Goal: Check status: Check status

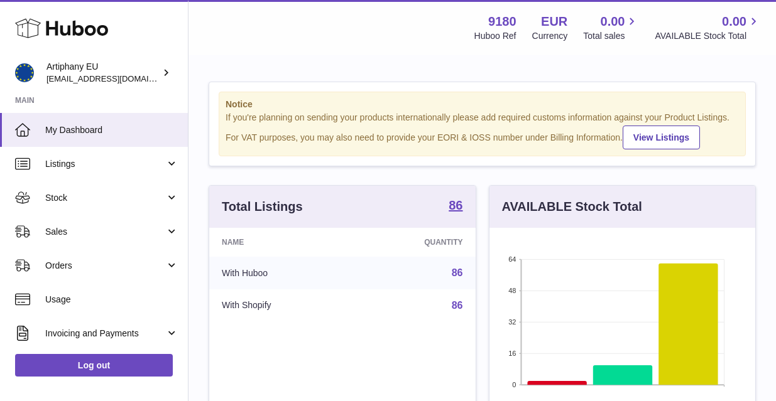
scroll to position [196, 266]
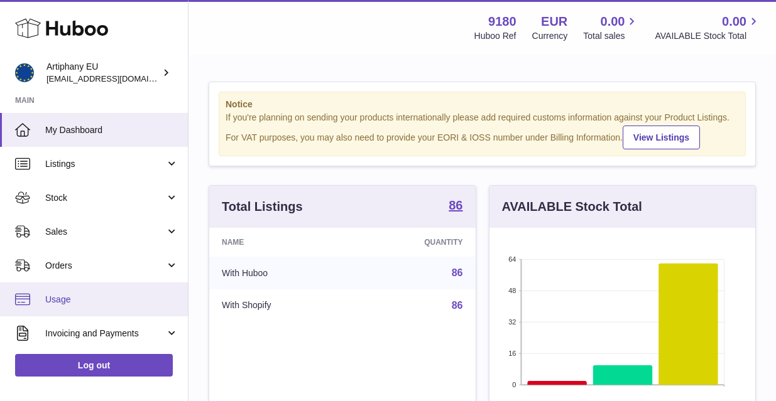
click at [68, 297] on span "Usage" at bounding box center [111, 300] width 133 height 12
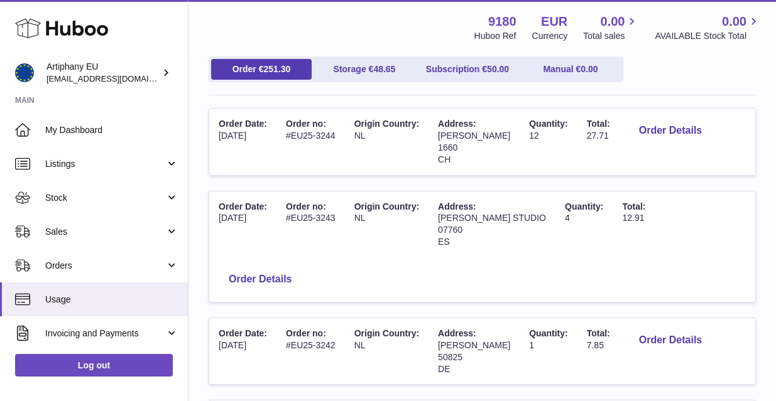
scroll to position [148, 0]
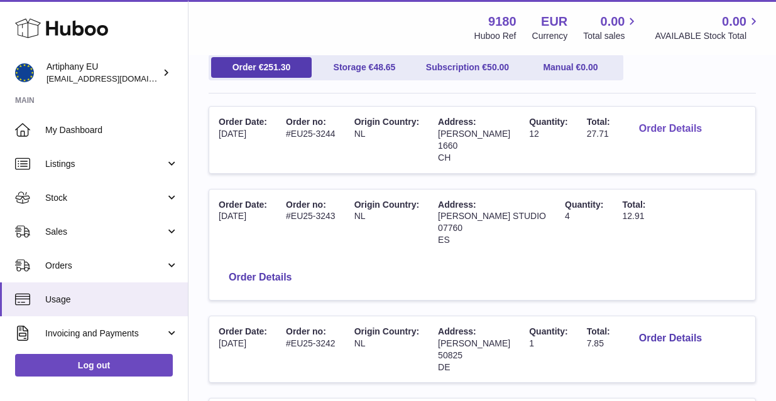
click at [649, 128] on button "Order Details" at bounding box center [670, 129] width 83 height 26
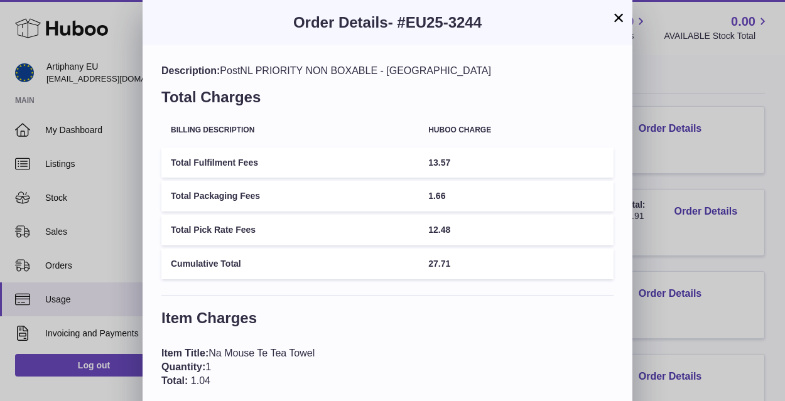
click at [623, 21] on button "×" at bounding box center [618, 17] width 15 height 15
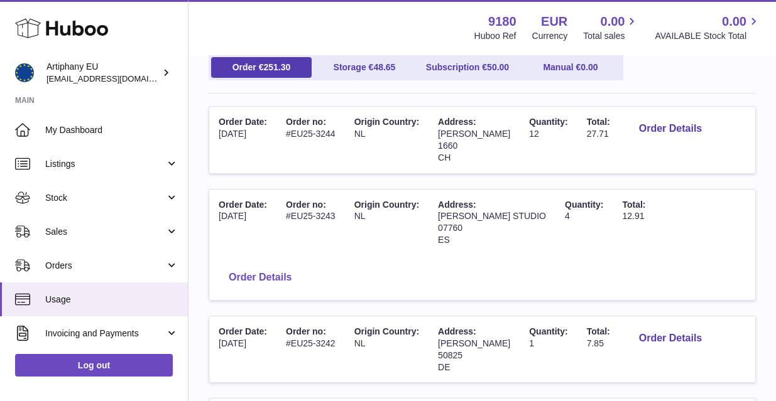
click at [302, 265] on button "Order Details" at bounding box center [260, 278] width 83 height 26
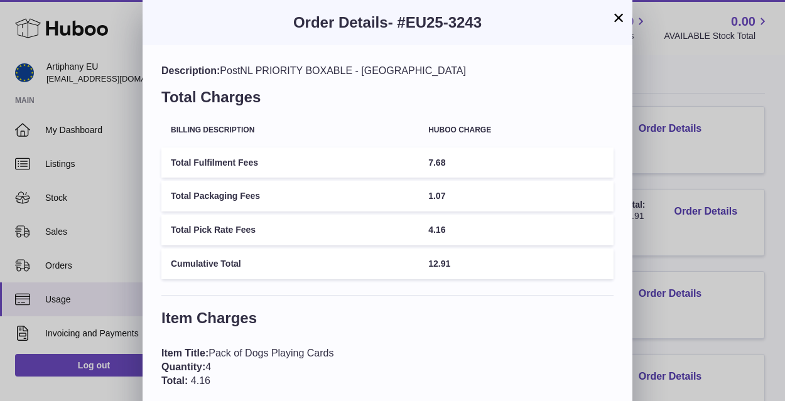
click at [620, 18] on button "×" at bounding box center [618, 17] width 15 height 15
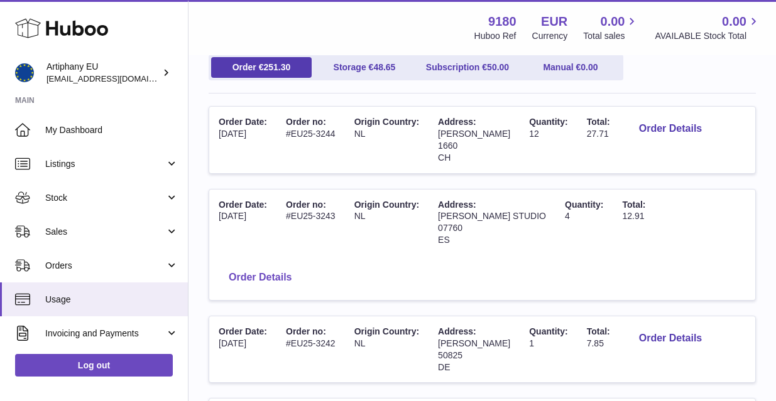
click at [302, 265] on button "Order Details" at bounding box center [260, 278] width 83 height 26
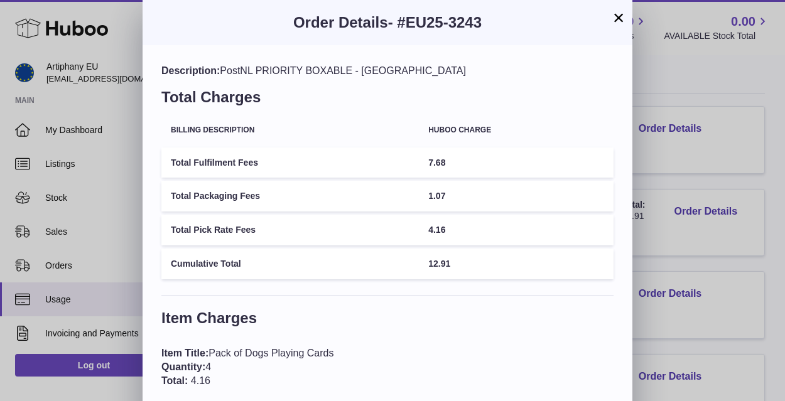
click at [618, 18] on button "×" at bounding box center [618, 17] width 15 height 15
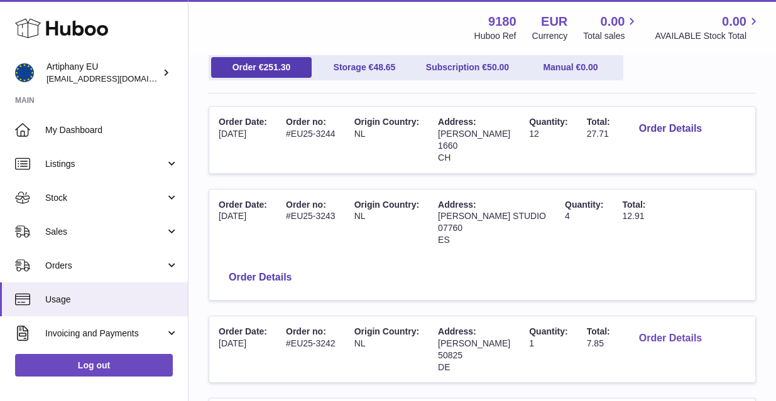
scroll to position [153, 0]
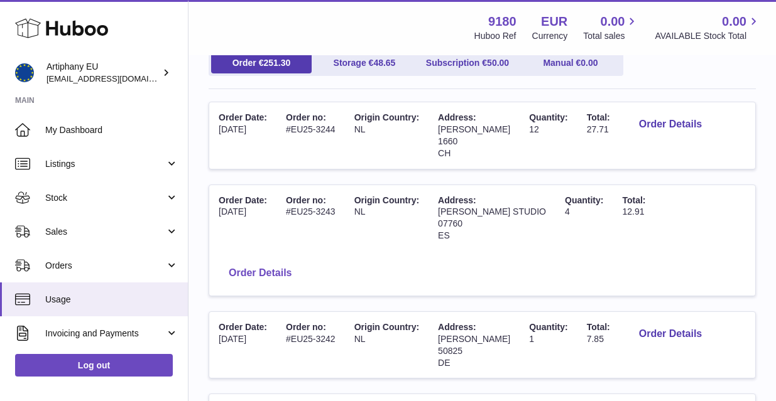
click at [302, 261] on button "Order Details" at bounding box center [260, 274] width 83 height 26
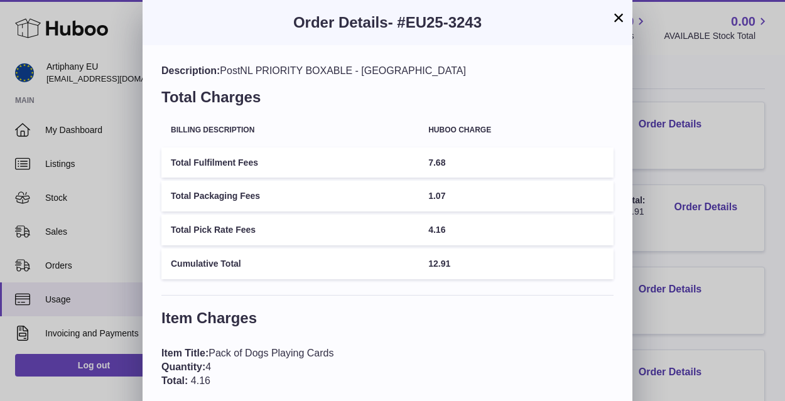
click at [620, 19] on button "×" at bounding box center [618, 17] width 15 height 15
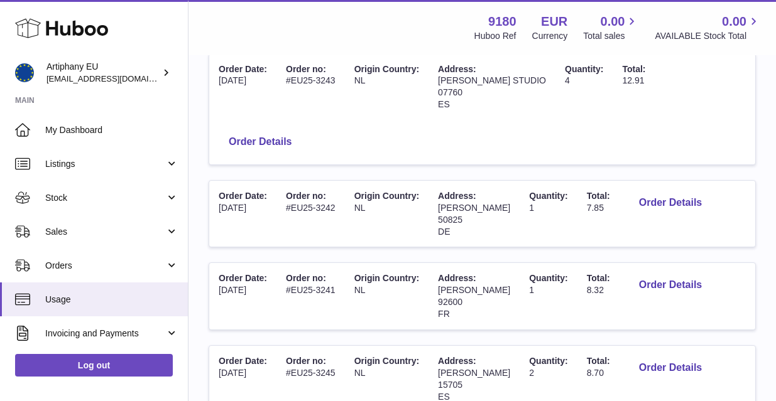
scroll to position [286, 0]
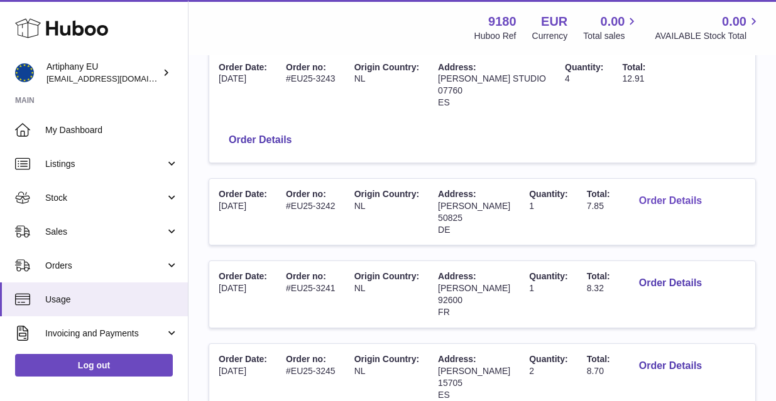
click at [639, 188] on button "Order Details" at bounding box center [670, 201] width 83 height 26
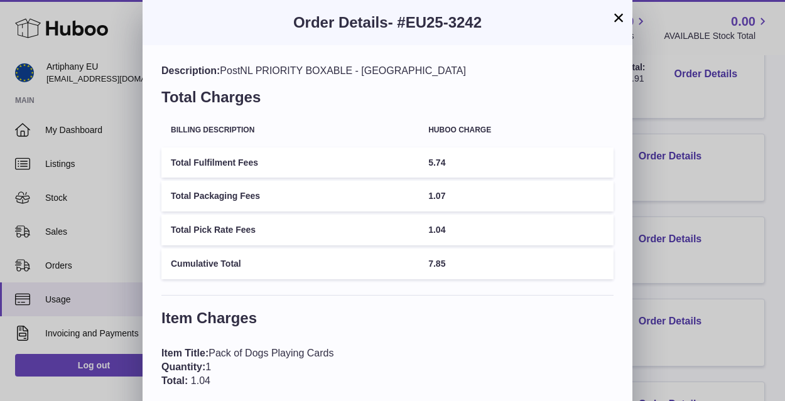
click at [618, 19] on button "×" at bounding box center [618, 17] width 15 height 15
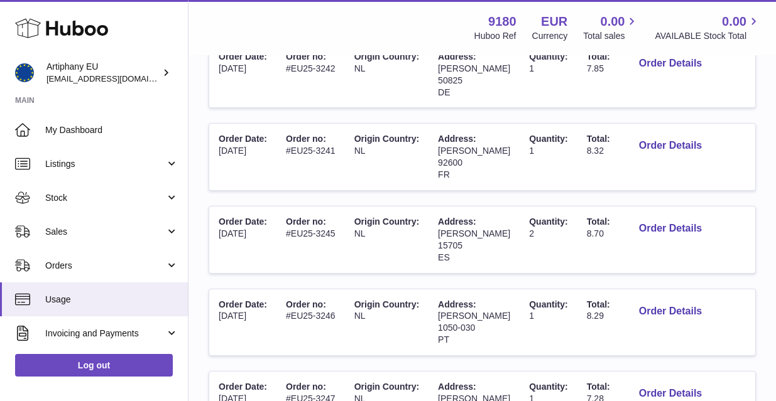
scroll to position [435, 0]
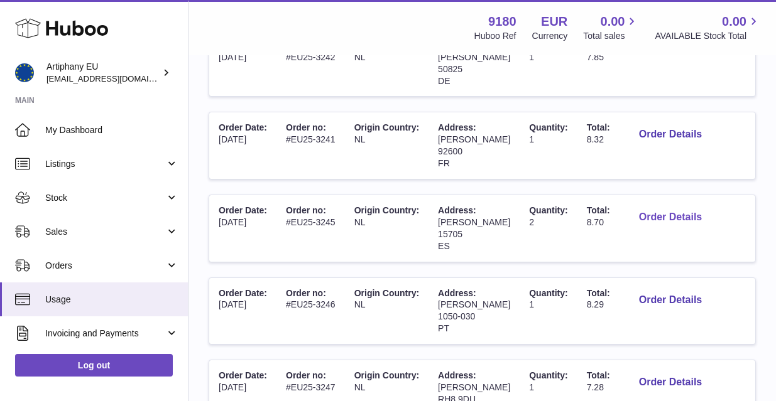
click at [651, 205] on button "Order Details" at bounding box center [670, 218] width 83 height 26
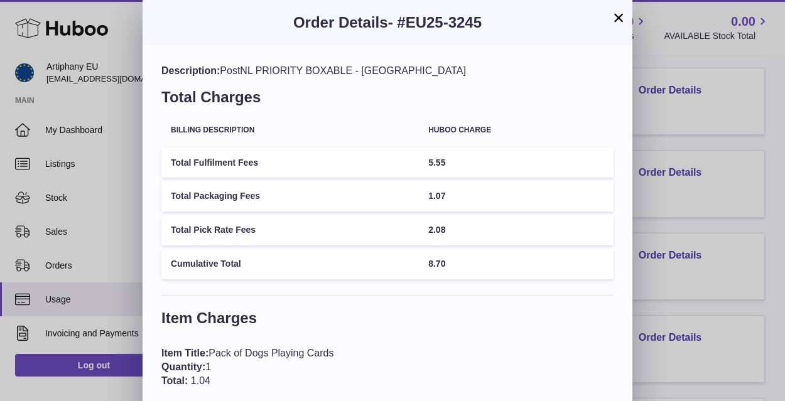
click at [618, 18] on button "×" at bounding box center [618, 17] width 15 height 15
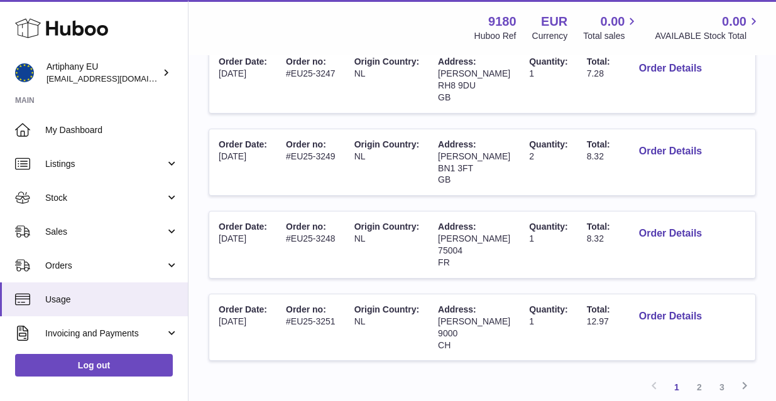
scroll to position [753, 0]
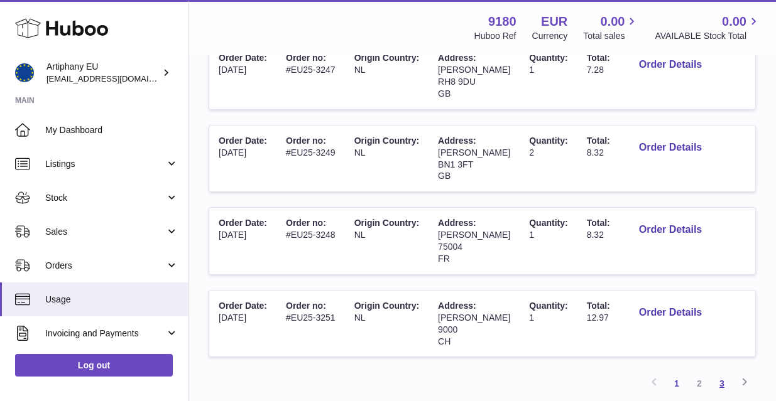
click at [722, 373] on link "3" at bounding box center [722, 384] width 23 height 23
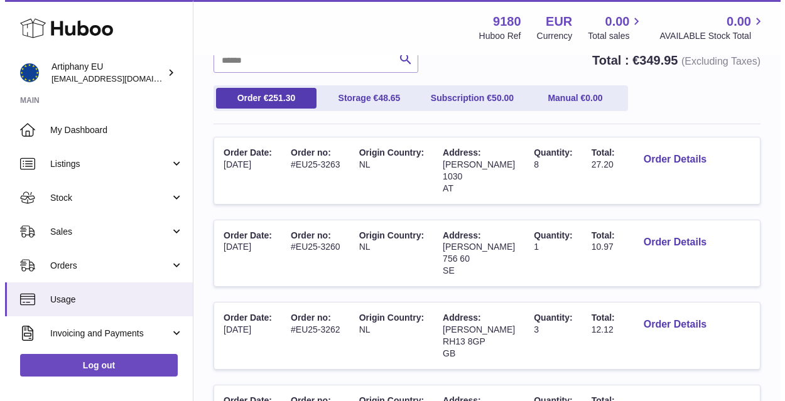
scroll to position [119, 0]
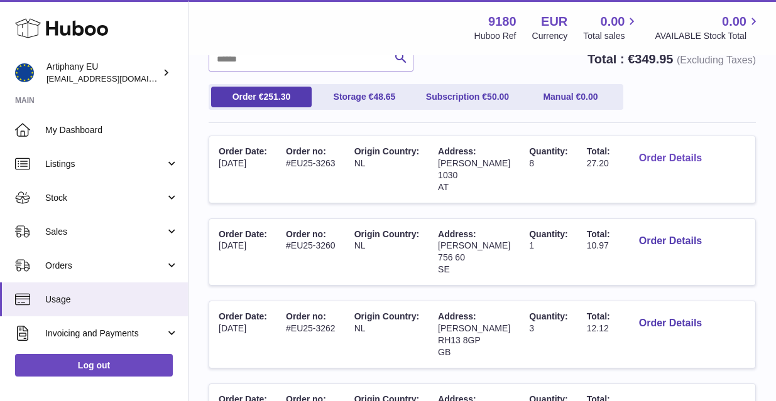
click at [655, 158] on button "Order Details" at bounding box center [670, 159] width 83 height 26
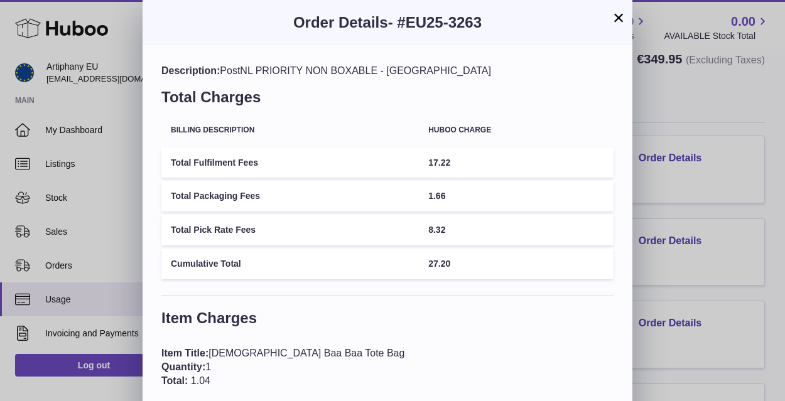
click at [621, 17] on button "×" at bounding box center [618, 17] width 15 height 15
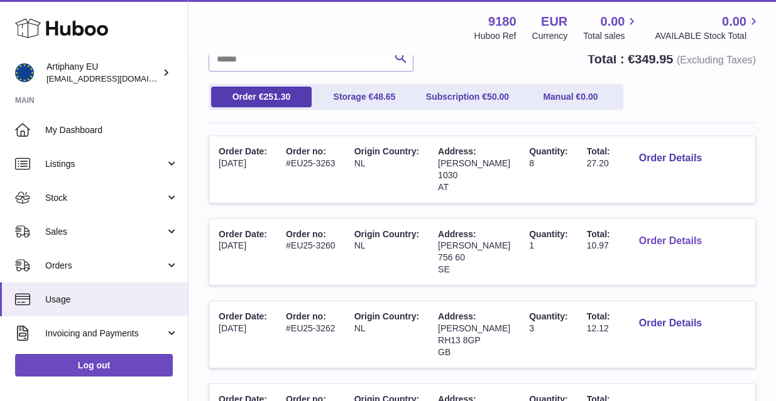
click at [675, 236] on button "Order Details" at bounding box center [670, 242] width 83 height 26
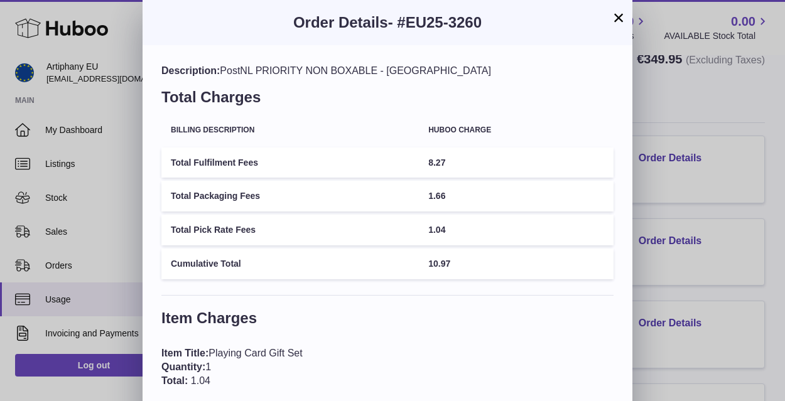
click at [619, 18] on button "×" at bounding box center [618, 17] width 15 height 15
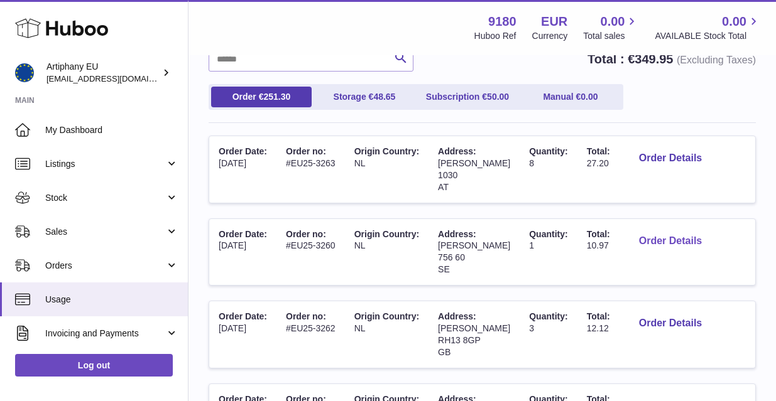
click at [643, 235] on button "Order Details" at bounding box center [670, 242] width 83 height 26
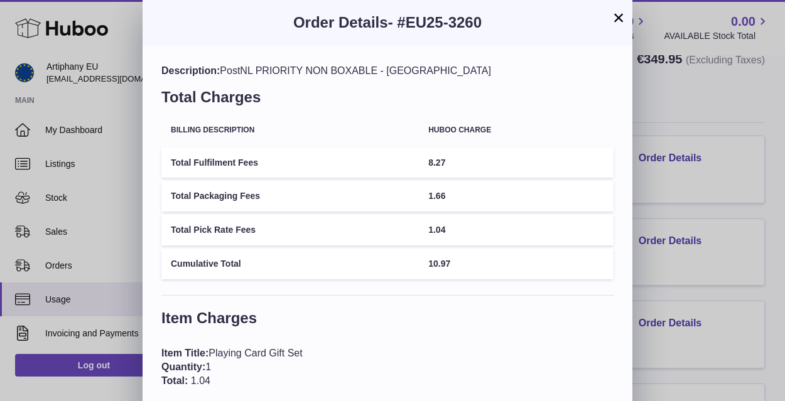
click at [616, 24] on button "×" at bounding box center [618, 17] width 15 height 15
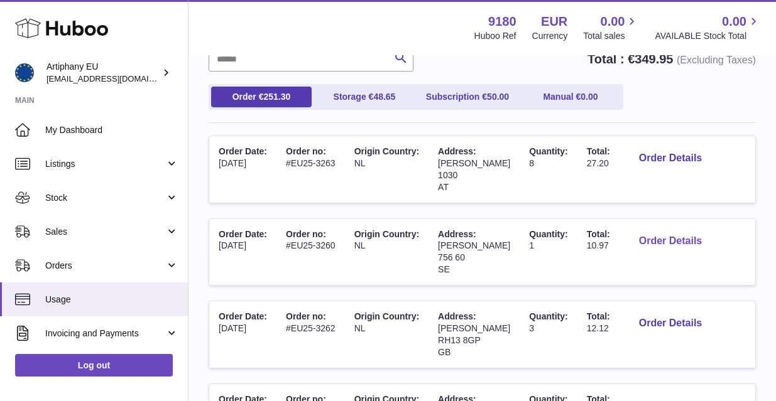
click at [657, 237] on button "Order Details" at bounding box center [670, 242] width 83 height 26
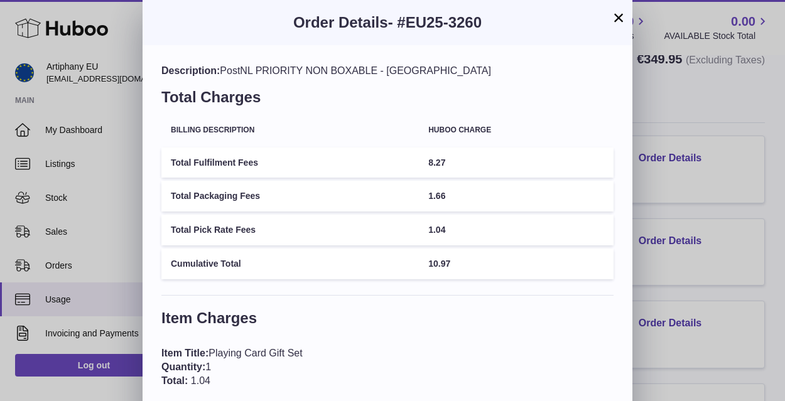
click at [628, 241] on div "Description: PostNL PRIORITY NON BOXABLE - Sweden Total Charges Billing Descrip…" at bounding box center [388, 286] width 490 height 483
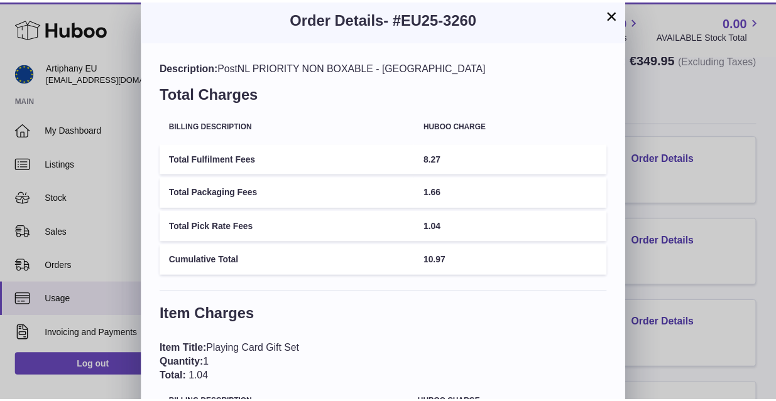
scroll to position [0, 0]
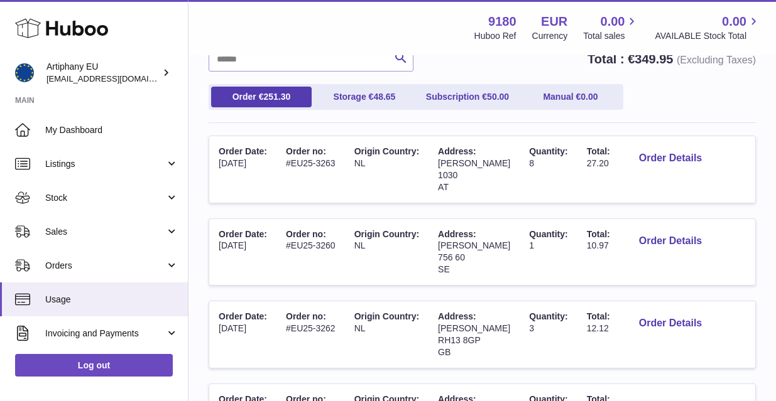
click at [656, 344] on div at bounding box center [388, 200] width 776 height 401
click at [650, 315] on button "Order Details" at bounding box center [670, 324] width 83 height 26
click at [677, 295] on div at bounding box center [388, 200] width 776 height 401
click at [640, 314] on button "Order Details" at bounding box center [670, 324] width 83 height 26
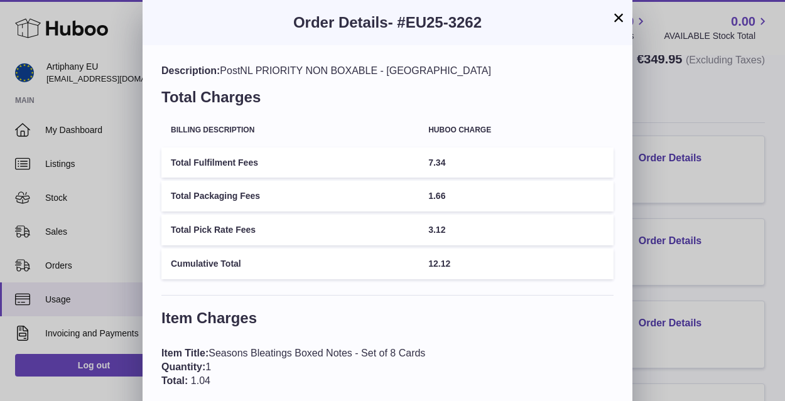
click at [616, 18] on button "×" at bounding box center [618, 17] width 15 height 15
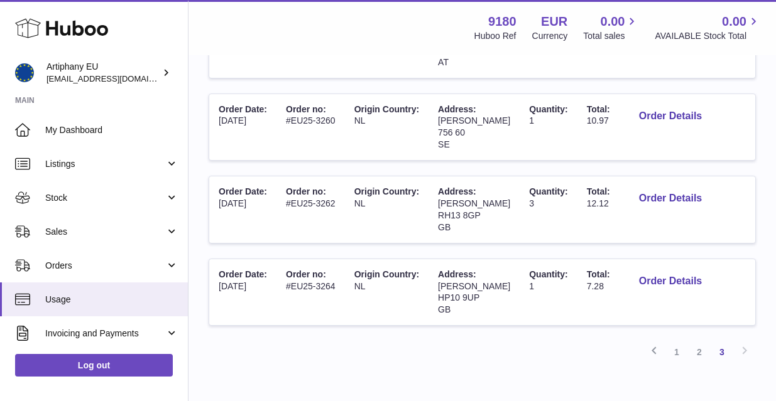
scroll to position [259, 0]
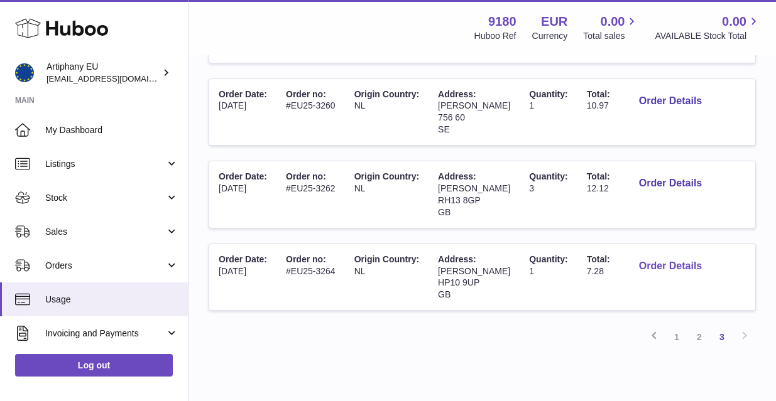
click at [644, 254] on button "Order Details" at bounding box center [670, 267] width 83 height 26
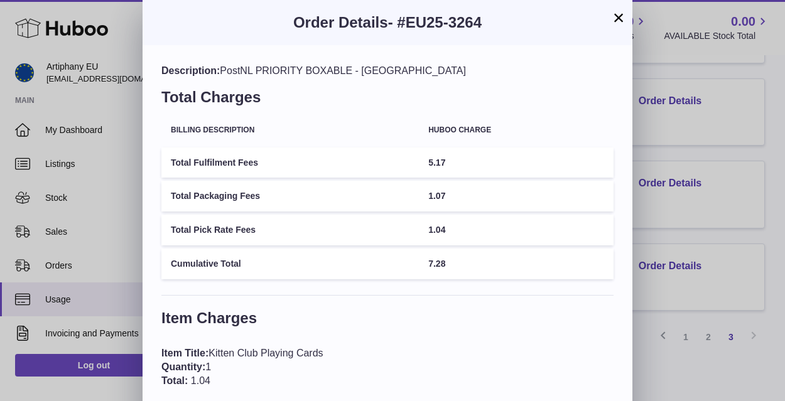
click at [617, 19] on button "×" at bounding box center [618, 17] width 15 height 15
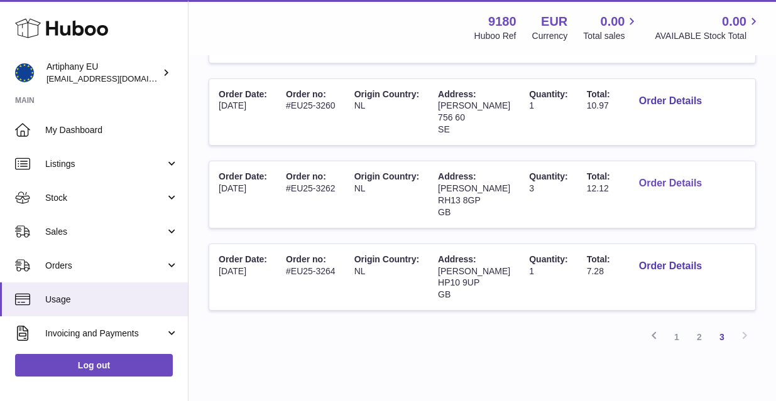
click at [657, 175] on button "Order Details" at bounding box center [670, 184] width 83 height 26
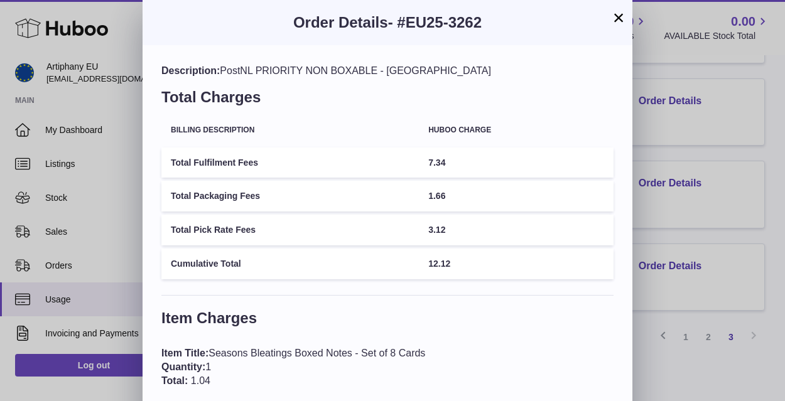
click at [618, 19] on button "×" at bounding box center [618, 17] width 15 height 15
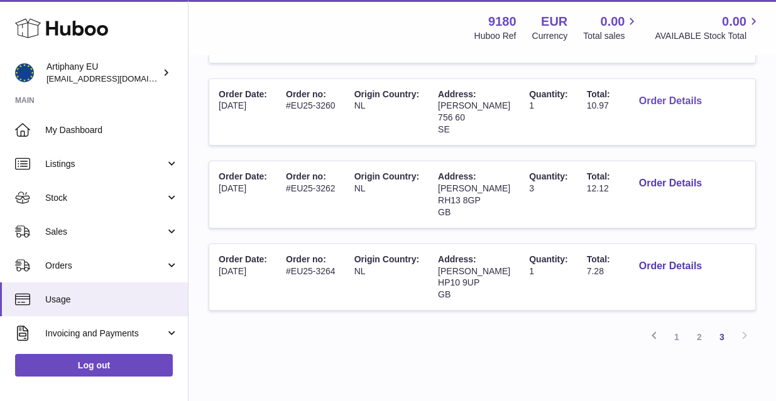
click at [638, 97] on button "Order Details" at bounding box center [670, 102] width 83 height 26
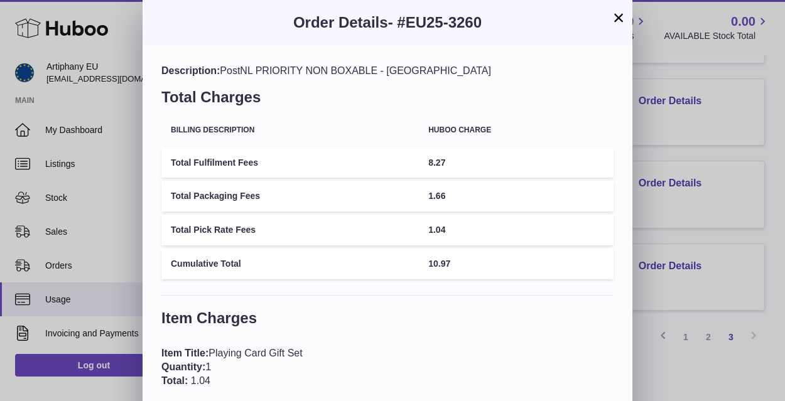
click at [619, 21] on button "×" at bounding box center [618, 17] width 15 height 15
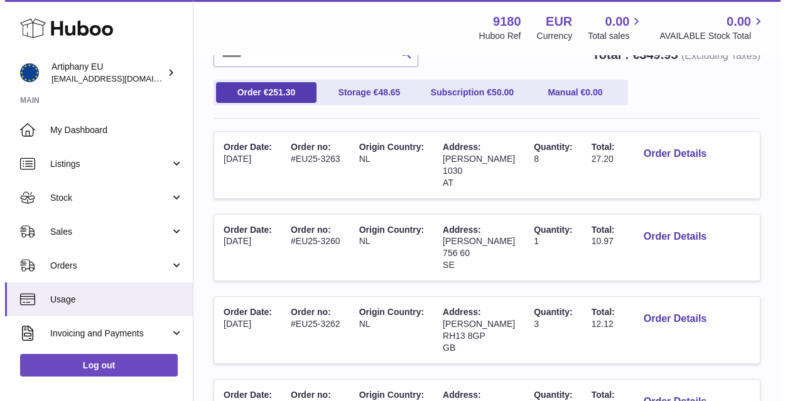
scroll to position [106, 0]
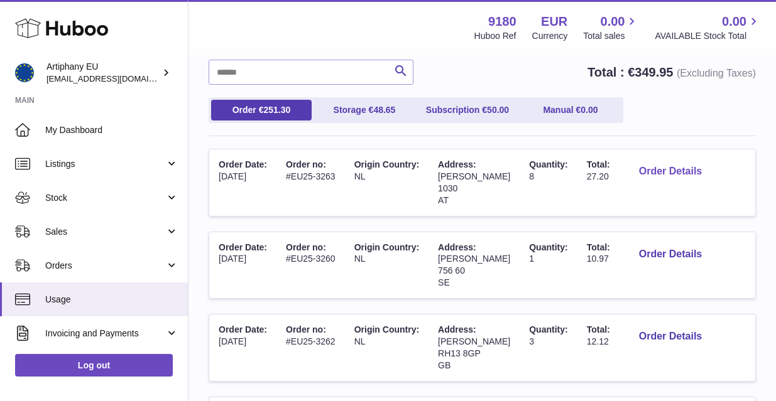
click at [677, 165] on button "Order Details" at bounding box center [670, 172] width 83 height 26
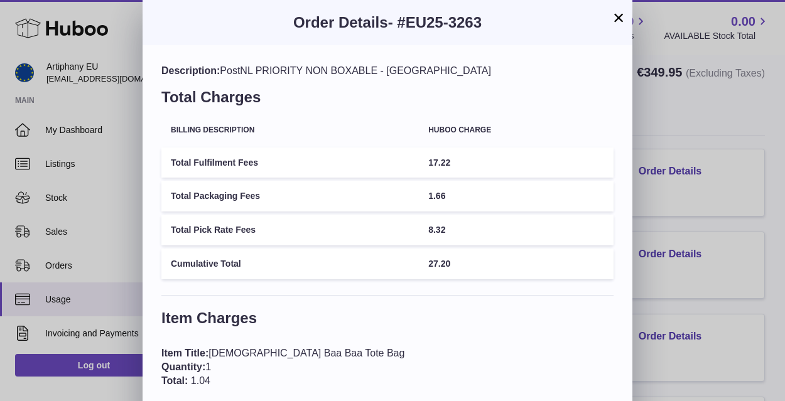
click at [617, 15] on button "×" at bounding box center [618, 17] width 15 height 15
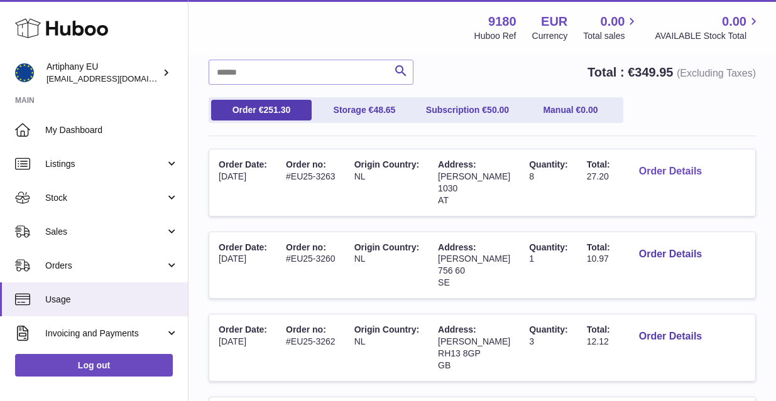
click at [629, 168] on button "Order Details" at bounding box center [670, 172] width 83 height 26
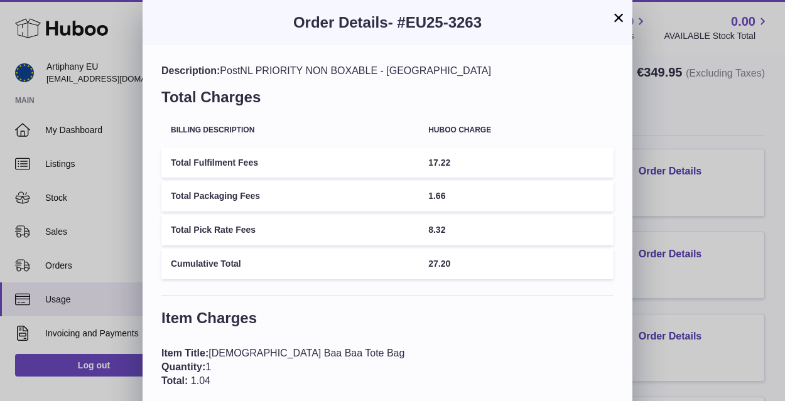
click at [591, 161] on td "17.22" at bounding box center [516, 163] width 195 height 31
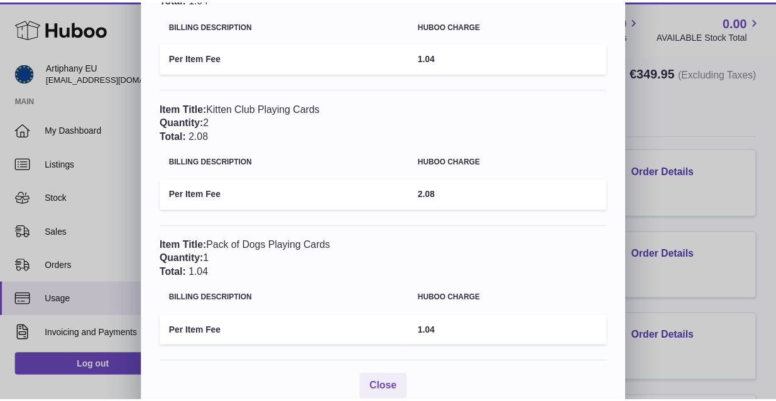
scroll to position [932, 0]
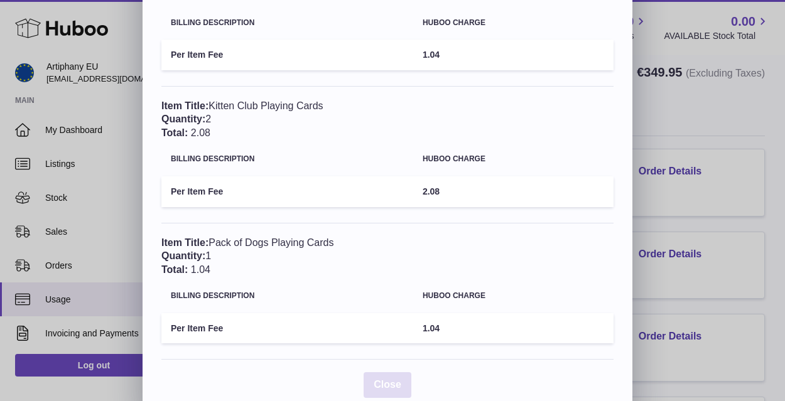
click at [388, 379] on span "Close" at bounding box center [388, 384] width 28 height 11
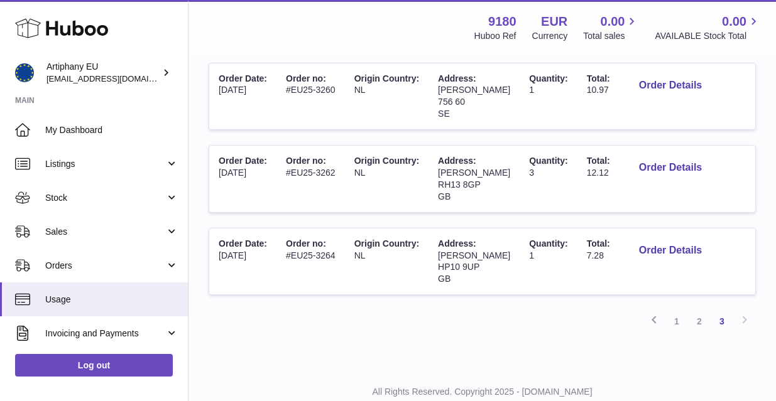
scroll to position [303, 0]
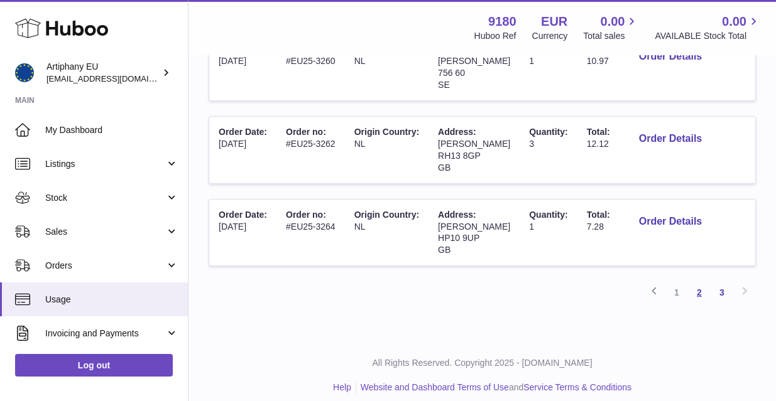
click at [701, 281] on link "2" at bounding box center [699, 292] width 23 height 23
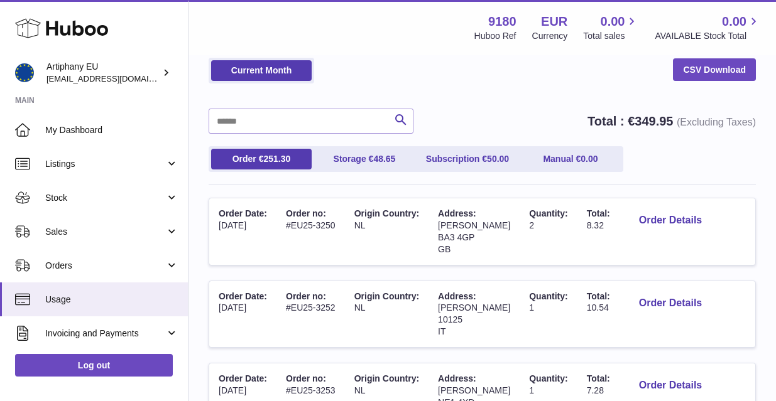
scroll to position [100, 0]
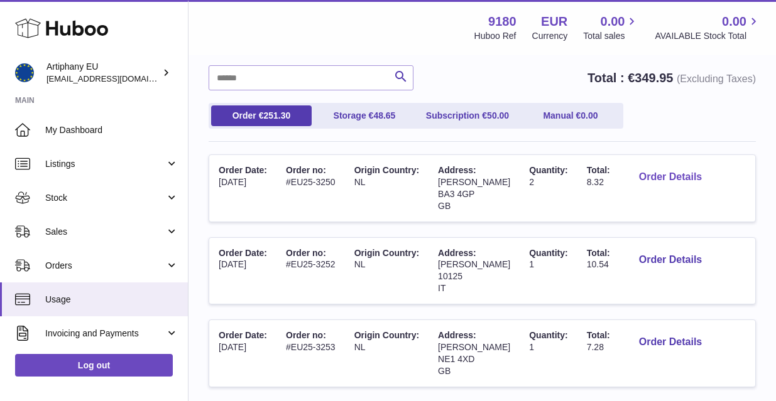
click at [670, 175] on button "Order Details" at bounding box center [670, 178] width 83 height 26
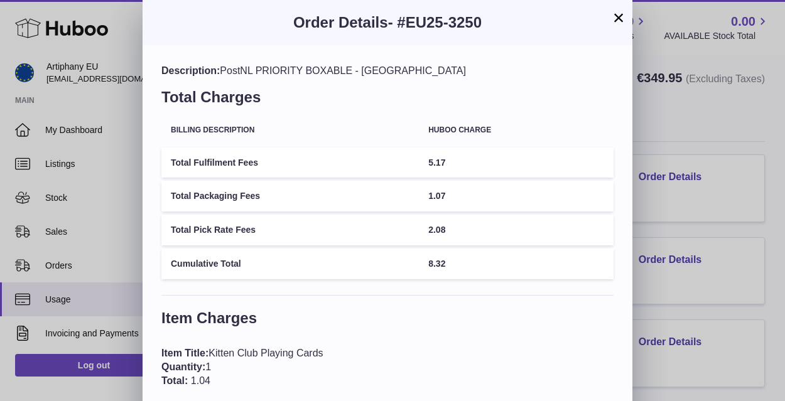
click at [618, 18] on button "×" at bounding box center [618, 17] width 15 height 15
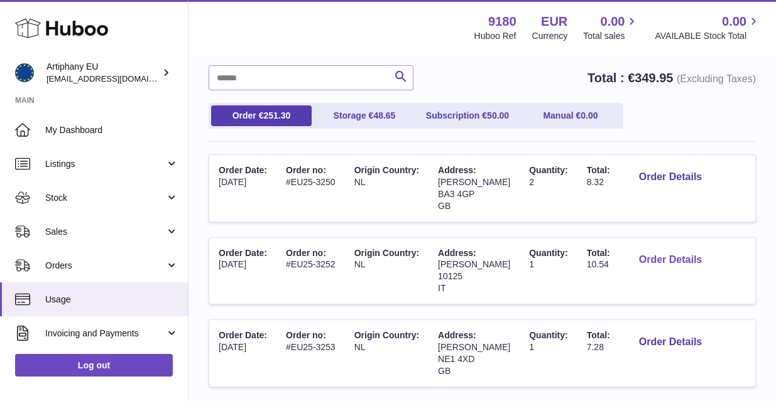
click at [677, 253] on button "Order Details" at bounding box center [670, 261] width 83 height 26
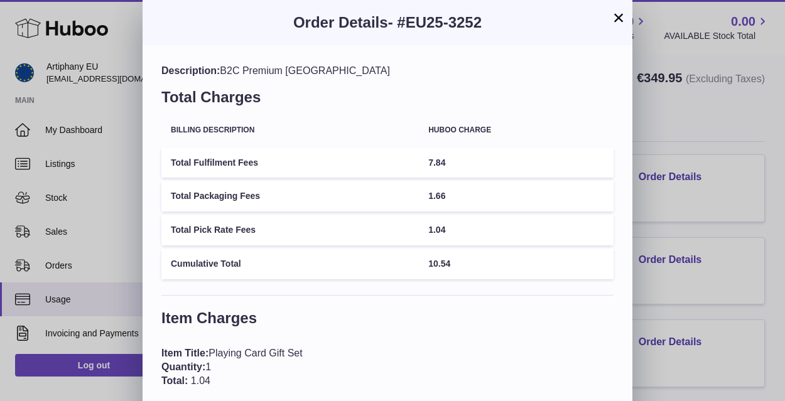
click at [622, 16] on button "×" at bounding box center [618, 17] width 15 height 15
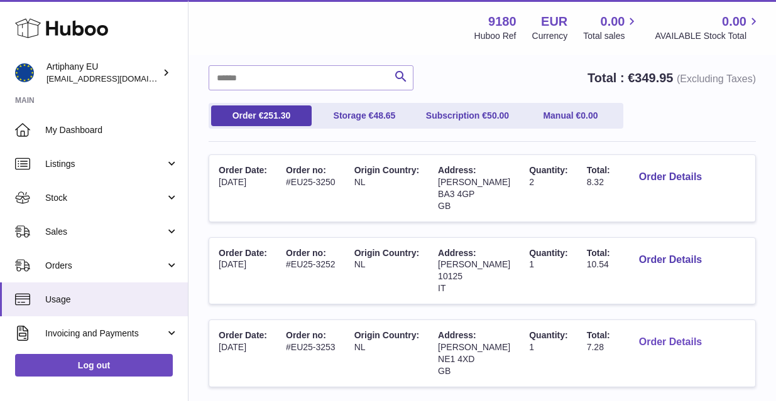
click at [699, 336] on button "Order Details" at bounding box center [670, 343] width 83 height 26
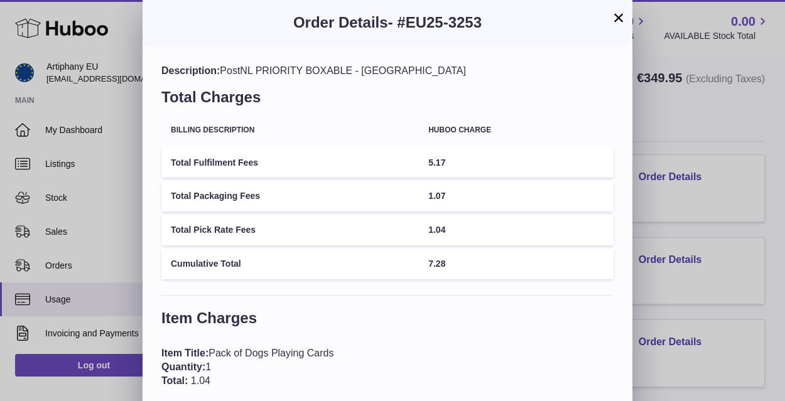
click at [621, 23] on button "×" at bounding box center [618, 17] width 15 height 15
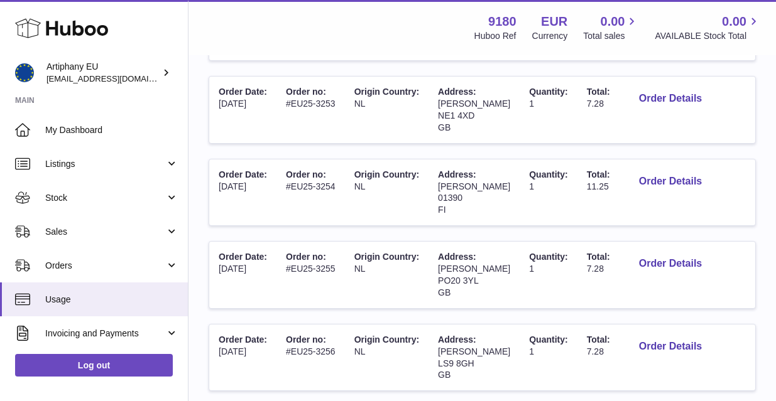
scroll to position [347, 0]
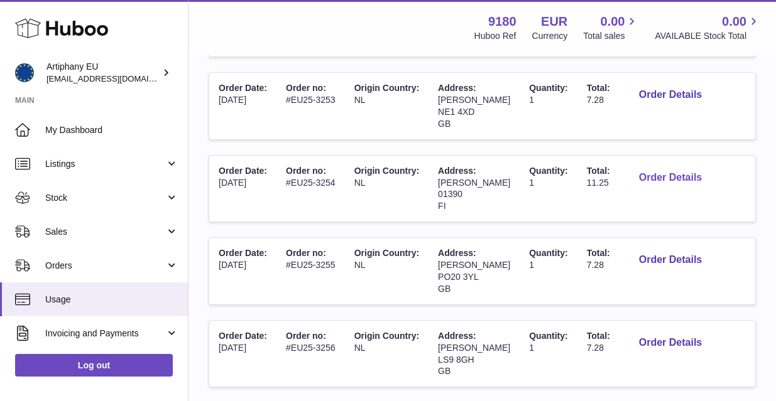
click at [655, 168] on button "Order Details" at bounding box center [670, 178] width 83 height 26
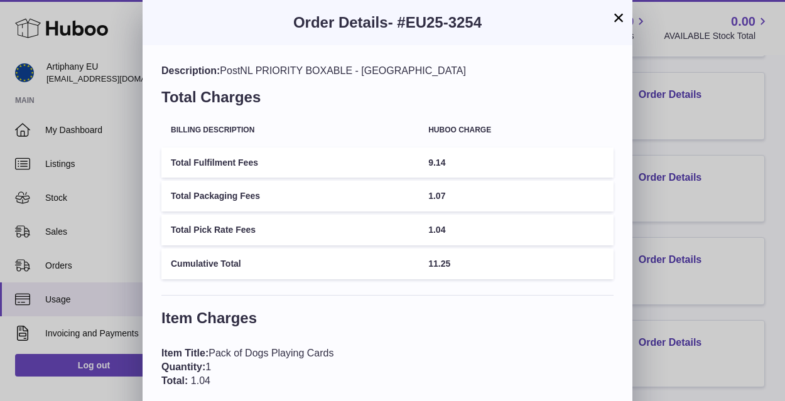
click at [618, 20] on button "×" at bounding box center [618, 17] width 15 height 15
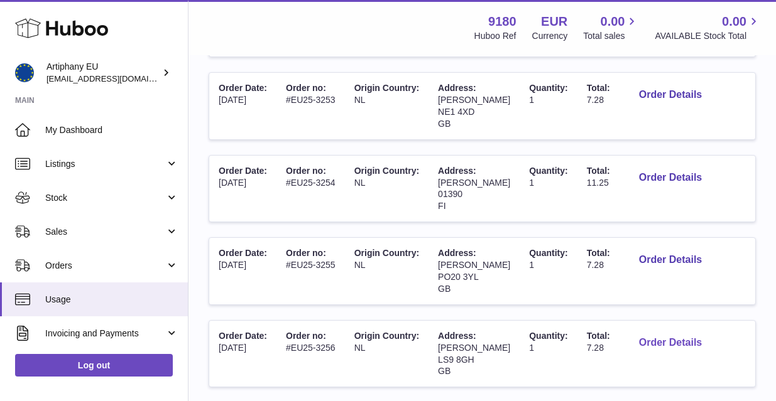
click at [674, 330] on button "Order Details" at bounding box center [670, 343] width 83 height 26
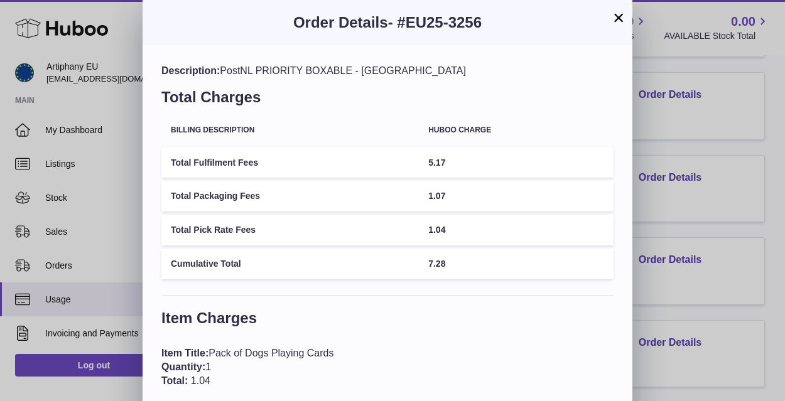
click at [619, 17] on button "×" at bounding box center [618, 17] width 15 height 15
